Goal: Transaction & Acquisition: Purchase product/service

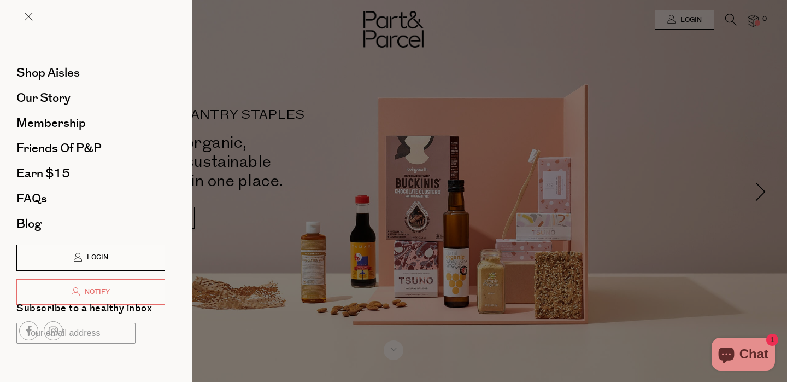
click at [75, 256] on icon at bounding box center [78, 257] width 9 height 9
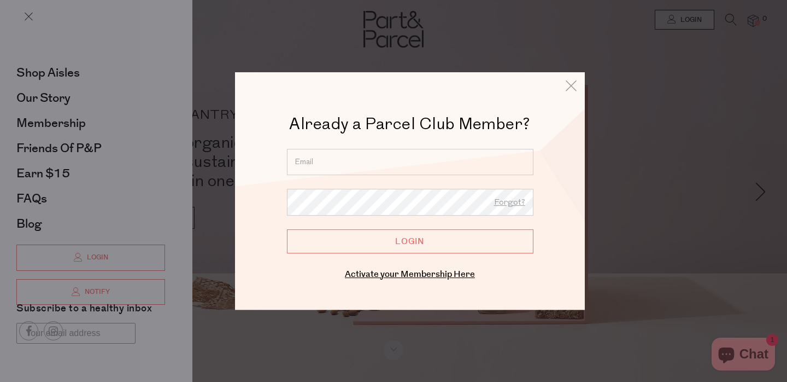
click at [369, 162] on input "email" at bounding box center [410, 162] width 247 height 26
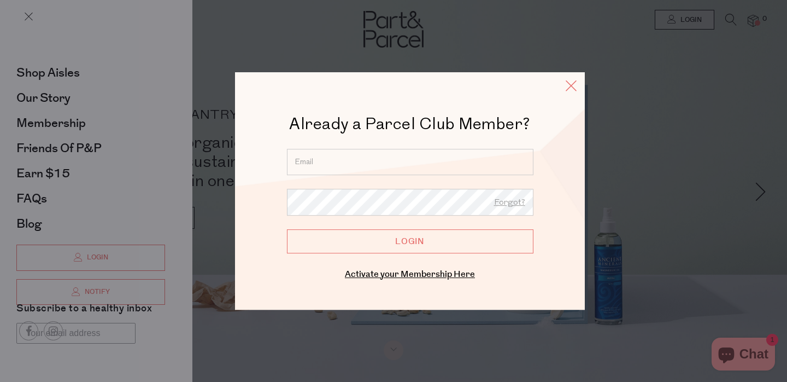
click at [570, 87] on icon at bounding box center [571, 86] width 16 height 16
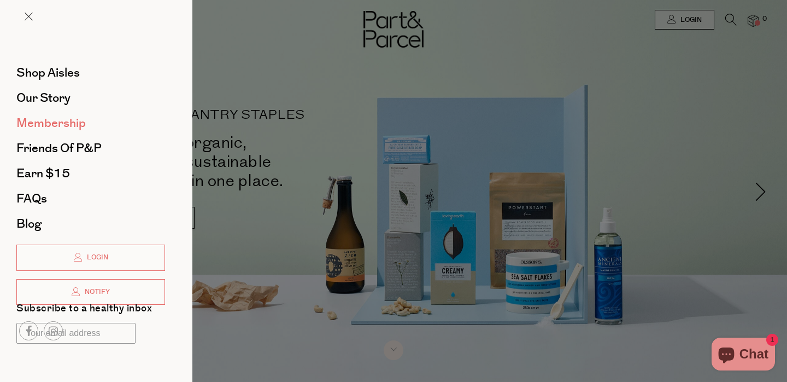
click at [63, 127] on span "Membership" at bounding box center [50, 122] width 69 height 17
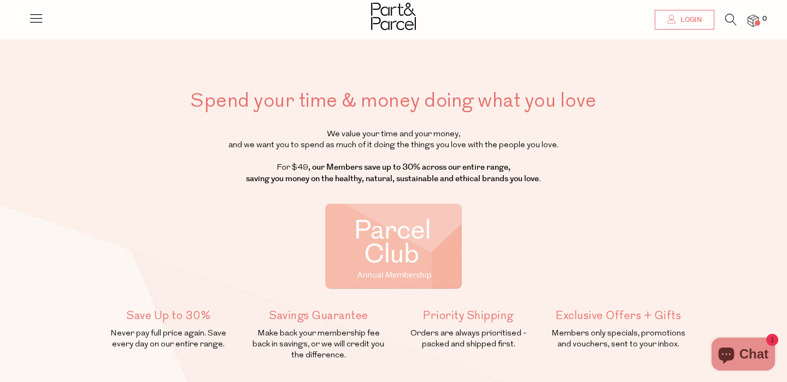
click at [681, 18] on span "Login" at bounding box center [690, 19] width 24 height 9
click at [681, 18] on div at bounding box center [393, 191] width 787 height 382
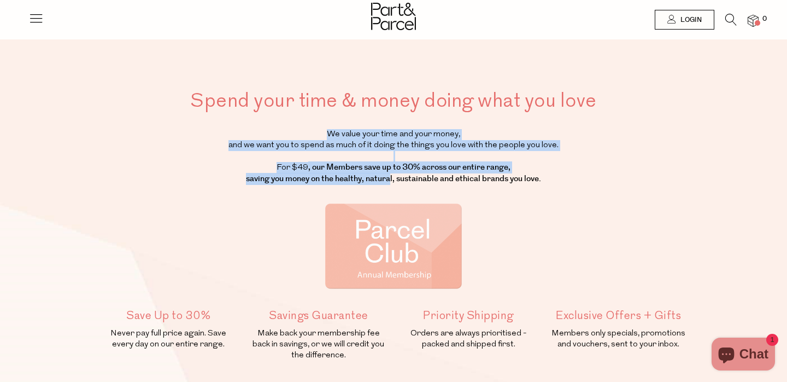
drag, startPoint x: 379, startPoint y: 126, endPoint x: 388, endPoint y: 180, distance: 54.2
click at [388, 180] on div "Spend your time & money doing what you love We value your time and your money, …" at bounding box center [393, 251] width 605 height 329
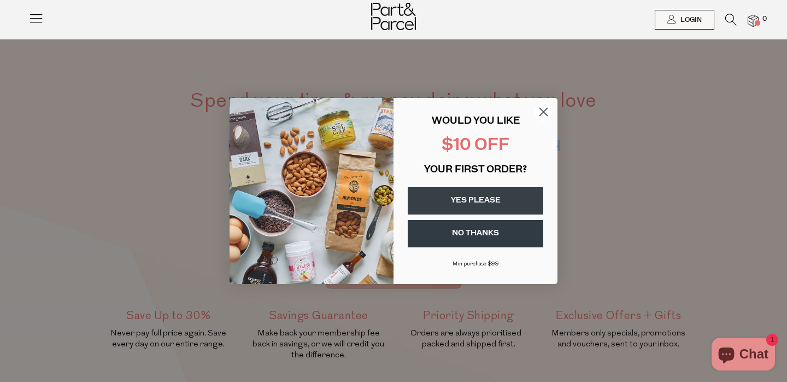
click at [388, 180] on img "POPUP Form" at bounding box center [312, 191] width 164 height 186
click at [543, 109] on circle "Close dialog" at bounding box center [544, 112] width 18 height 18
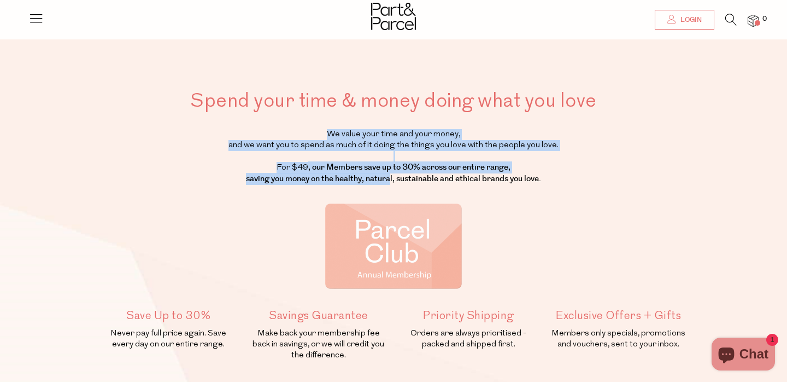
click at [699, 16] on span "Login" at bounding box center [690, 19] width 24 height 9
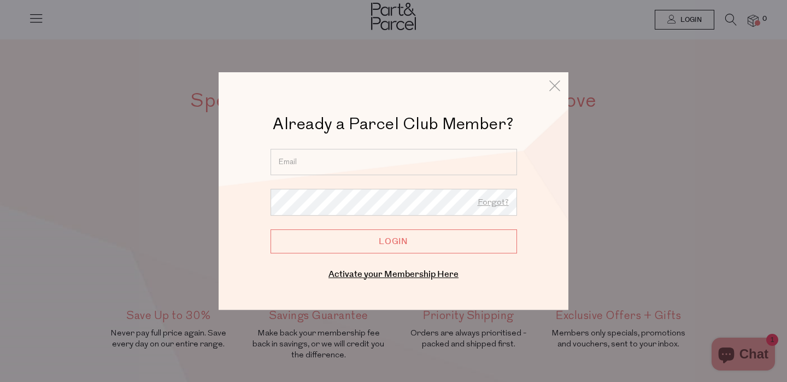
click at [414, 163] on input "email" at bounding box center [394, 162] width 247 height 26
type input "amy.pascoe11@gmail.com"
click at [271, 229] on input "Login" at bounding box center [394, 241] width 247 height 24
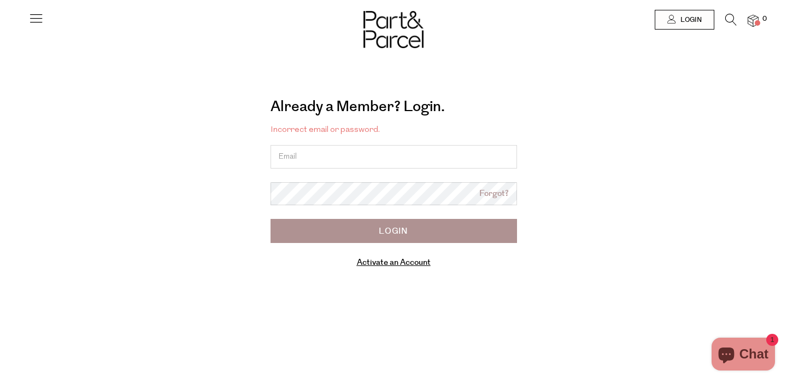
click at [395, 267] on link "Activate an Account" at bounding box center [394, 261] width 74 height 11
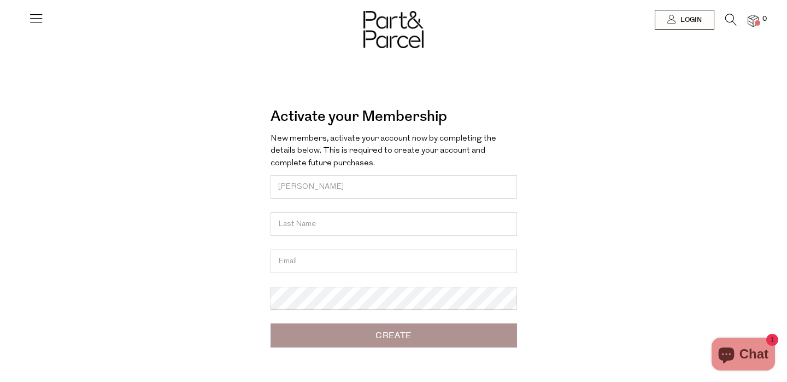
type input "[PERSON_NAME]"
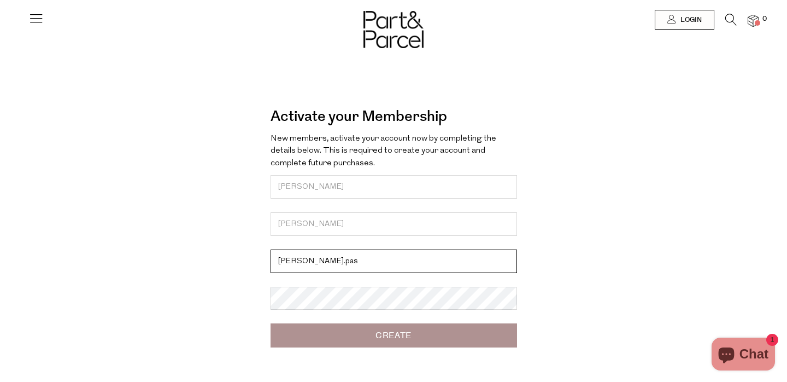
type input "[PERSON_NAME][EMAIL_ADDRESS][DOMAIN_NAME]"
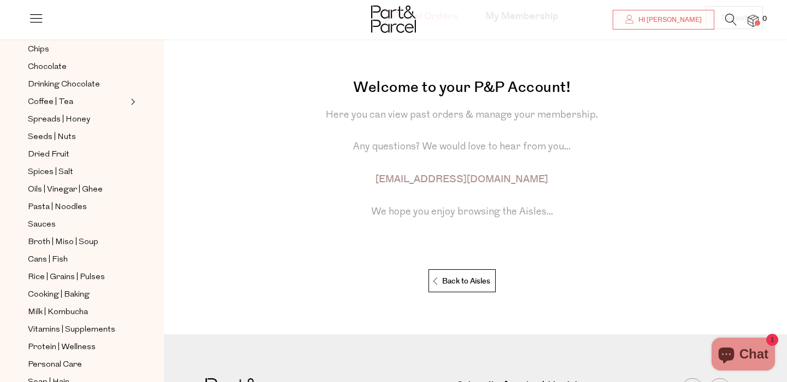
scroll to position [249, 0]
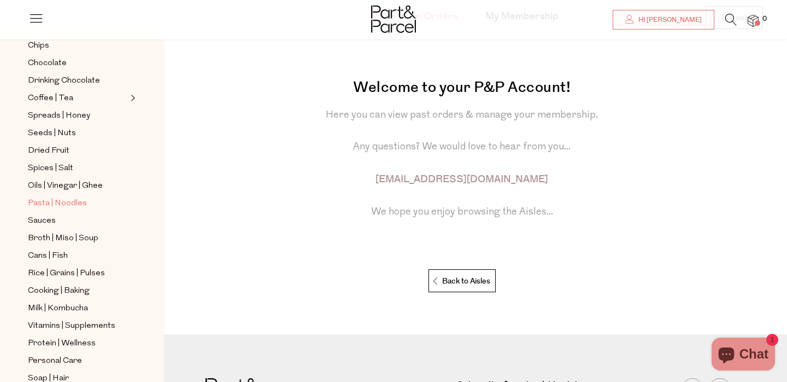
click at [55, 203] on span "Pasta | Noodles" at bounding box center [57, 203] width 59 height 13
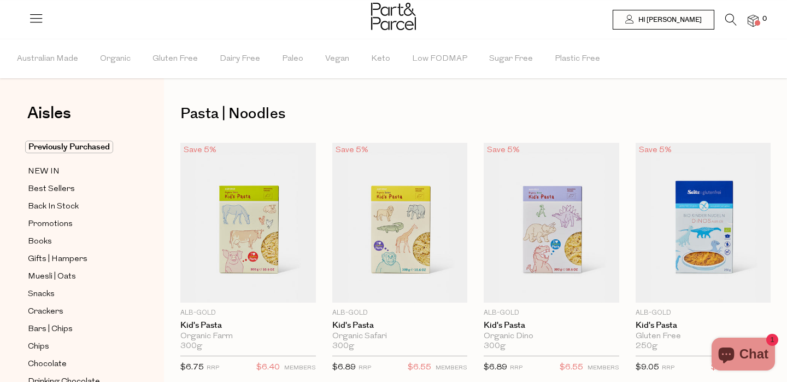
click at [724, 20] on li at bounding box center [726, 22] width 22 height 17
click at [730, 20] on icon at bounding box center [730, 20] width 11 height 12
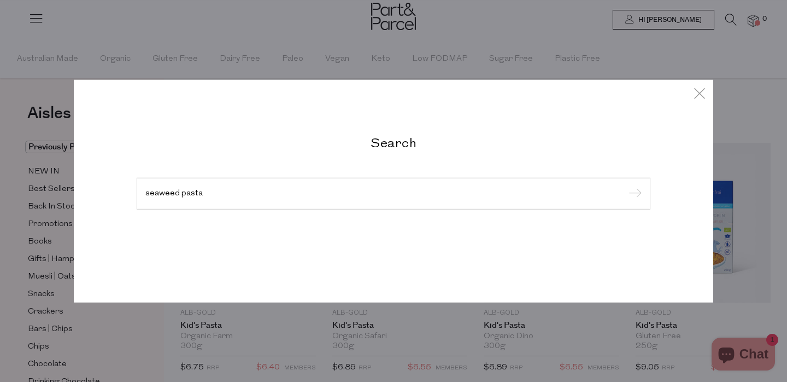
type input "seaweed pasta"
click at [625, 186] on input "submit" at bounding box center [633, 194] width 16 height 16
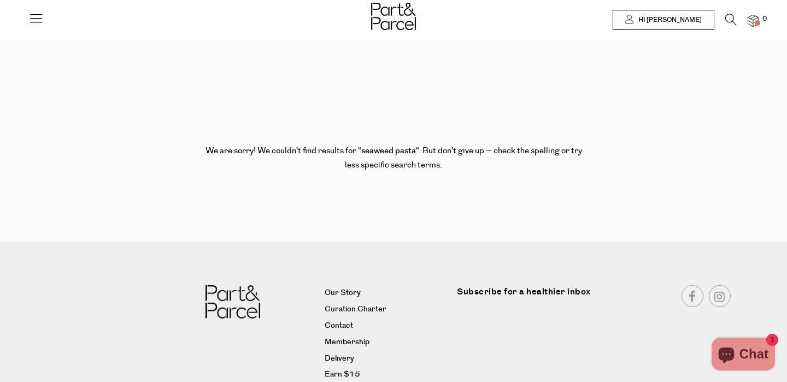
click at [737, 17] on li "0" at bounding box center [748, 21] width 22 height 14
click at [727, 21] on icon at bounding box center [730, 20] width 11 height 12
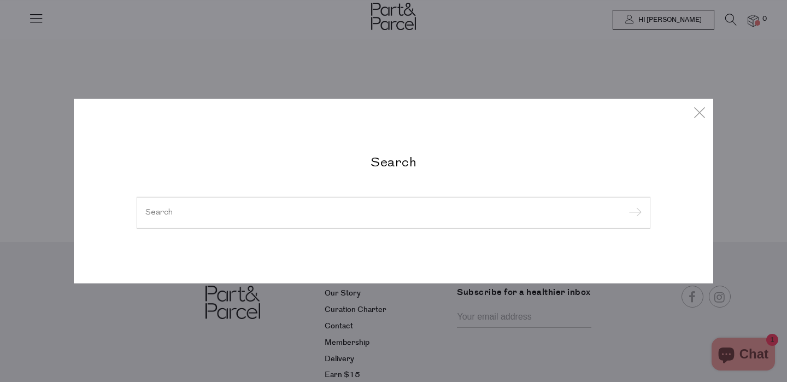
click at [285, 210] on input "search" at bounding box center [393, 212] width 496 height 8
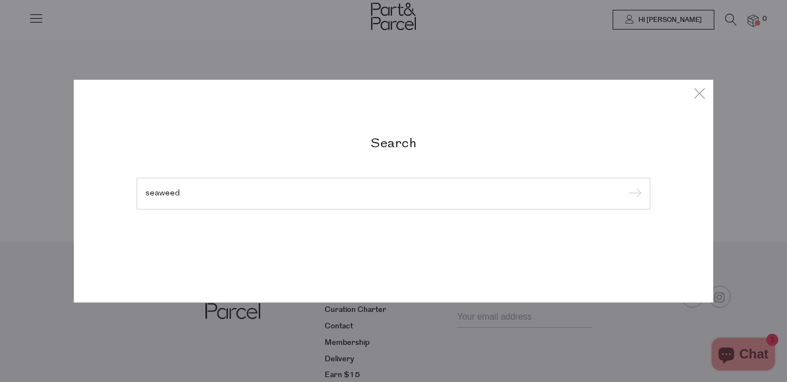
type input "seaweed"
click at [625, 186] on input "submit" at bounding box center [633, 194] width 16 height 16
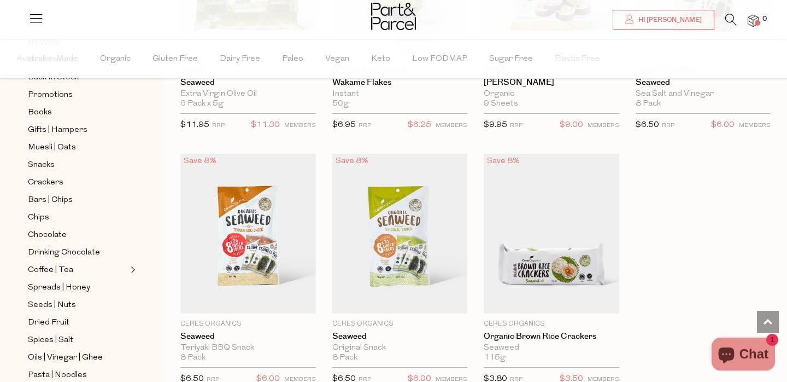
scroll to position [743, 0]
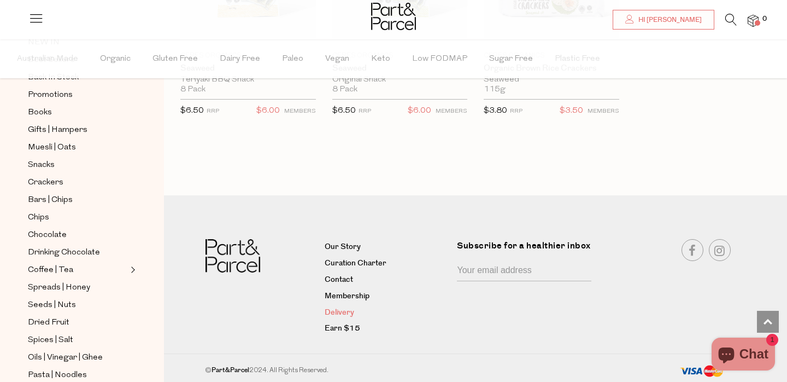
click at [338, 309] on link "Delivery" at bounding box center [387, 312] width 125 height 13
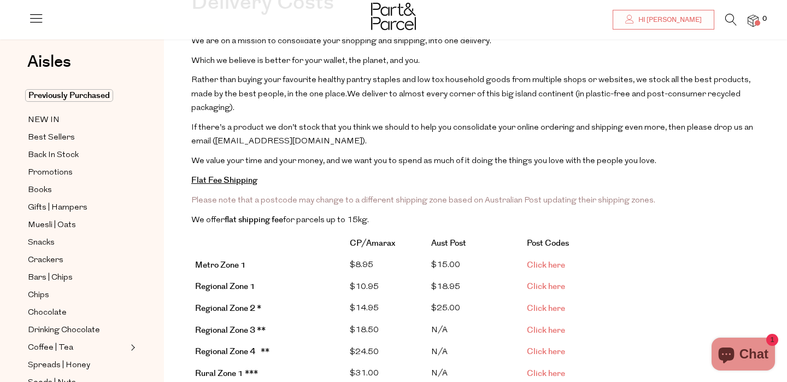
scroll to position [98, 0]
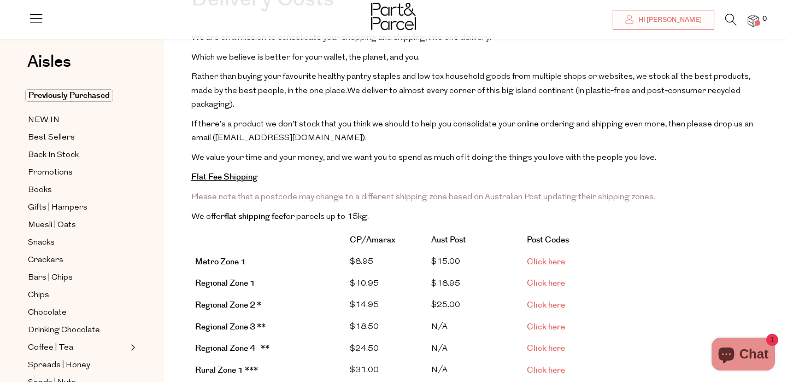
click at [551, 256] on link "Click here" at bounding box center [546, 261] width 38 height 11
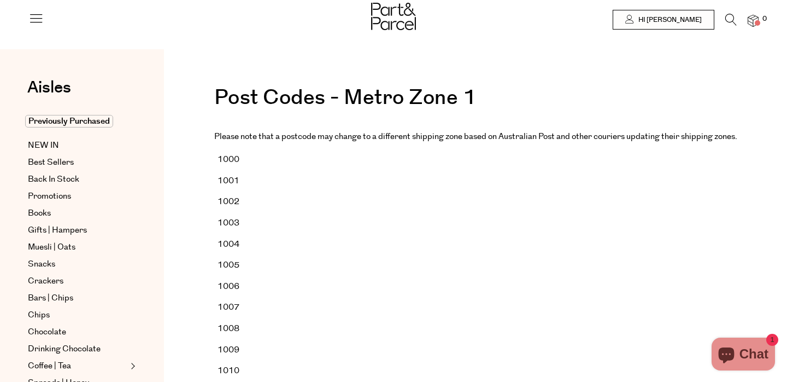
scroll to position [476, 0]
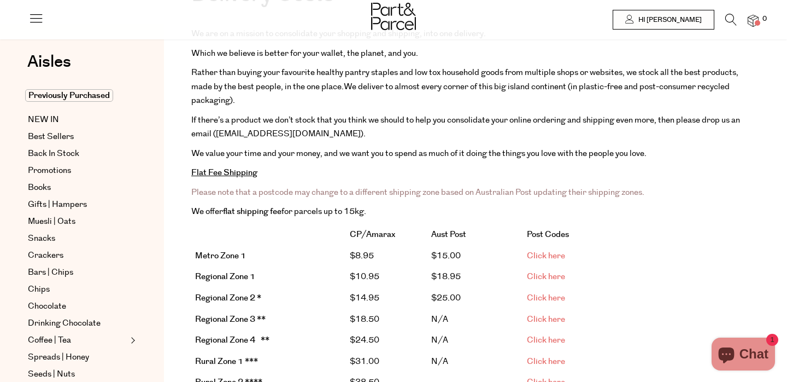
click at [536, 277] on span "Click here" at bounding box center [546, 276] width 38 height 11
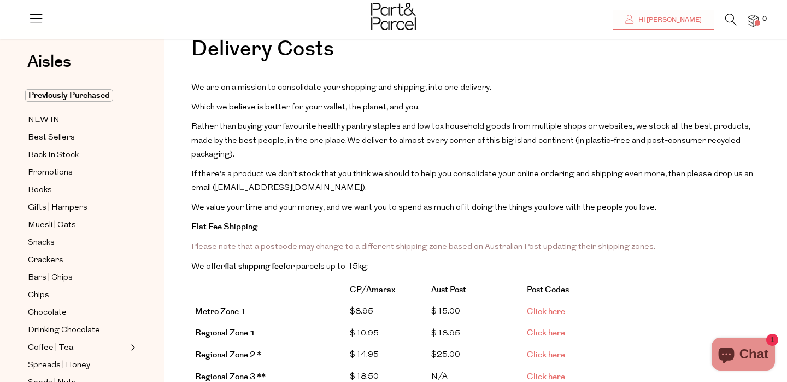
scroll to position [45, 0]
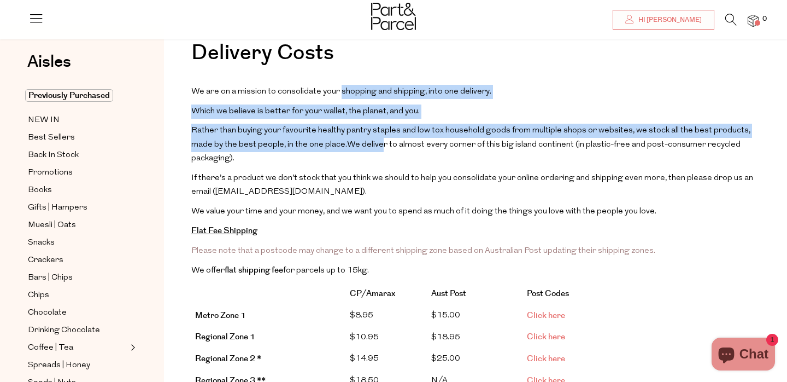
drag, startPoint x: 338, startPoint y: 89, endPoint x: 355, endPoint y: 140, distance: 54.5
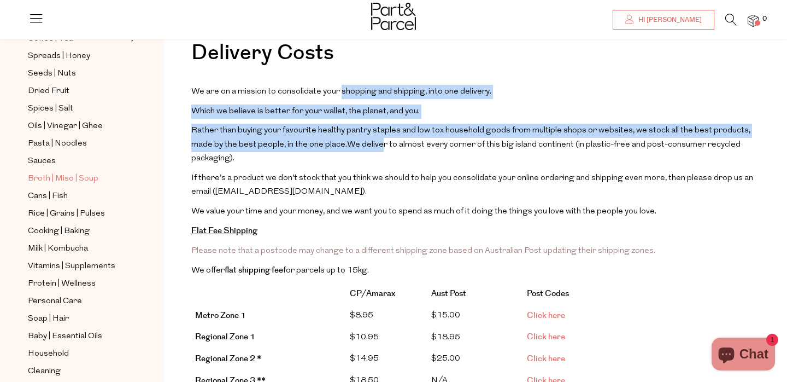
scroll to position [309, 0]
click at [69, 250] on span "Milk | Kombucha" at bounding box center [58, 248] width 60 height 13
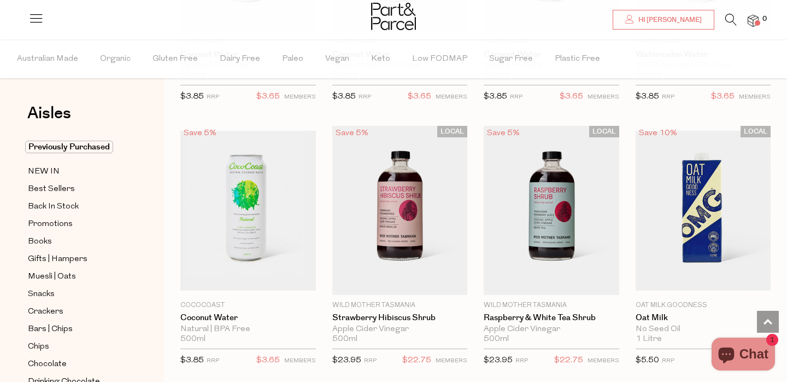
scroll to position [546, 0]
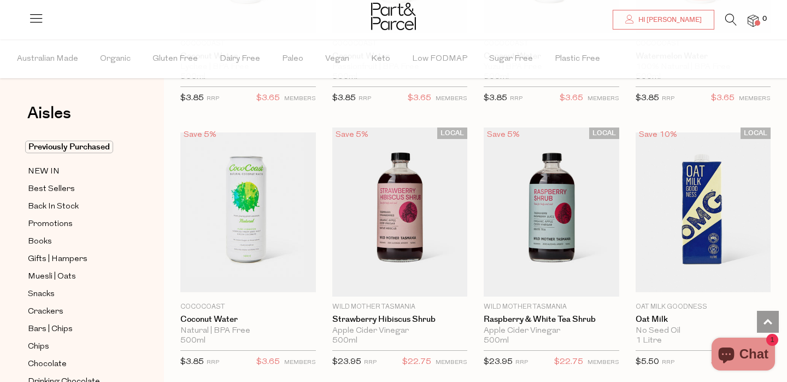
click at [525, 19] on div at bounding box center [393, 18] width 787 height 36
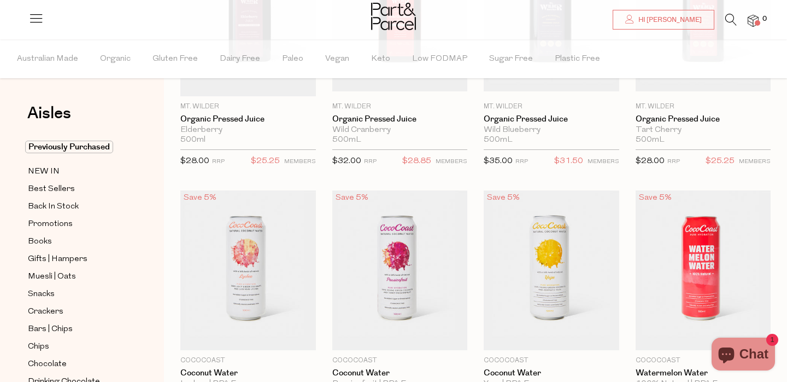
scroll to position [0, 0]
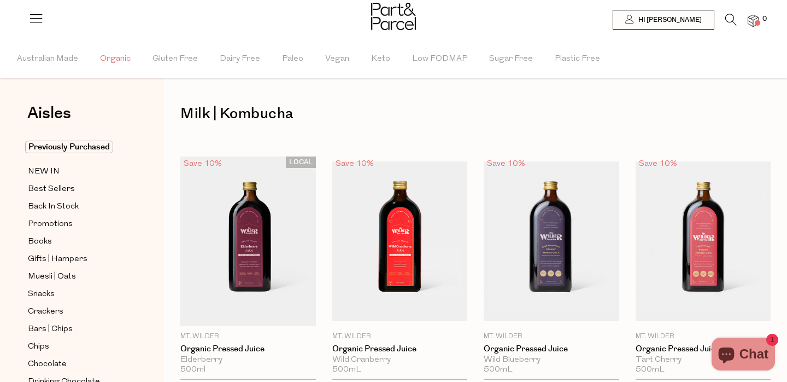
click at [109, 57] on span "Organic" at bounding box center [115, 59] width 31 height 38
click at [733, 15] on icon at bounding box center [730, 20] width 11 height 12
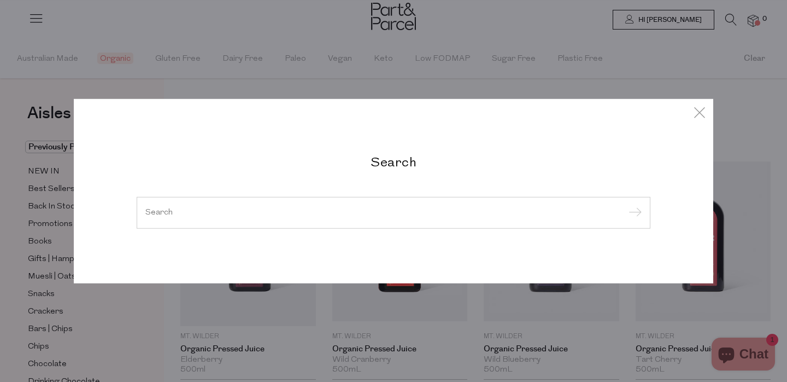
click at [493, 214] on input "search" at bounding box center [393, 212] width 496 height 8
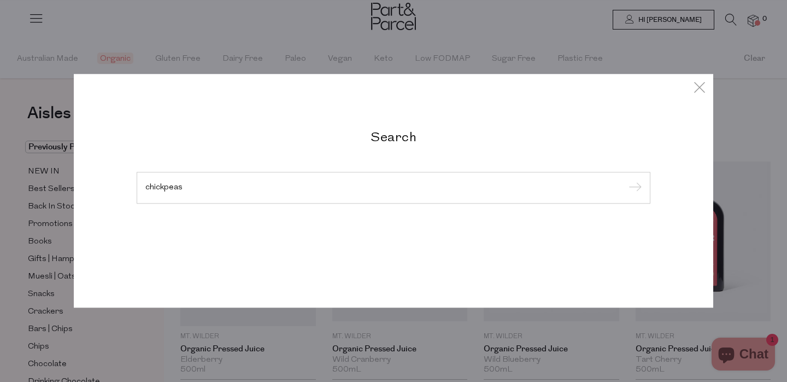
type input "chickpeas"
click at [625, 180] on input "submit" at bounding box center [633, 188] width 16 height 16
